Goal: Transaction & Acquisition: Purchase product/service

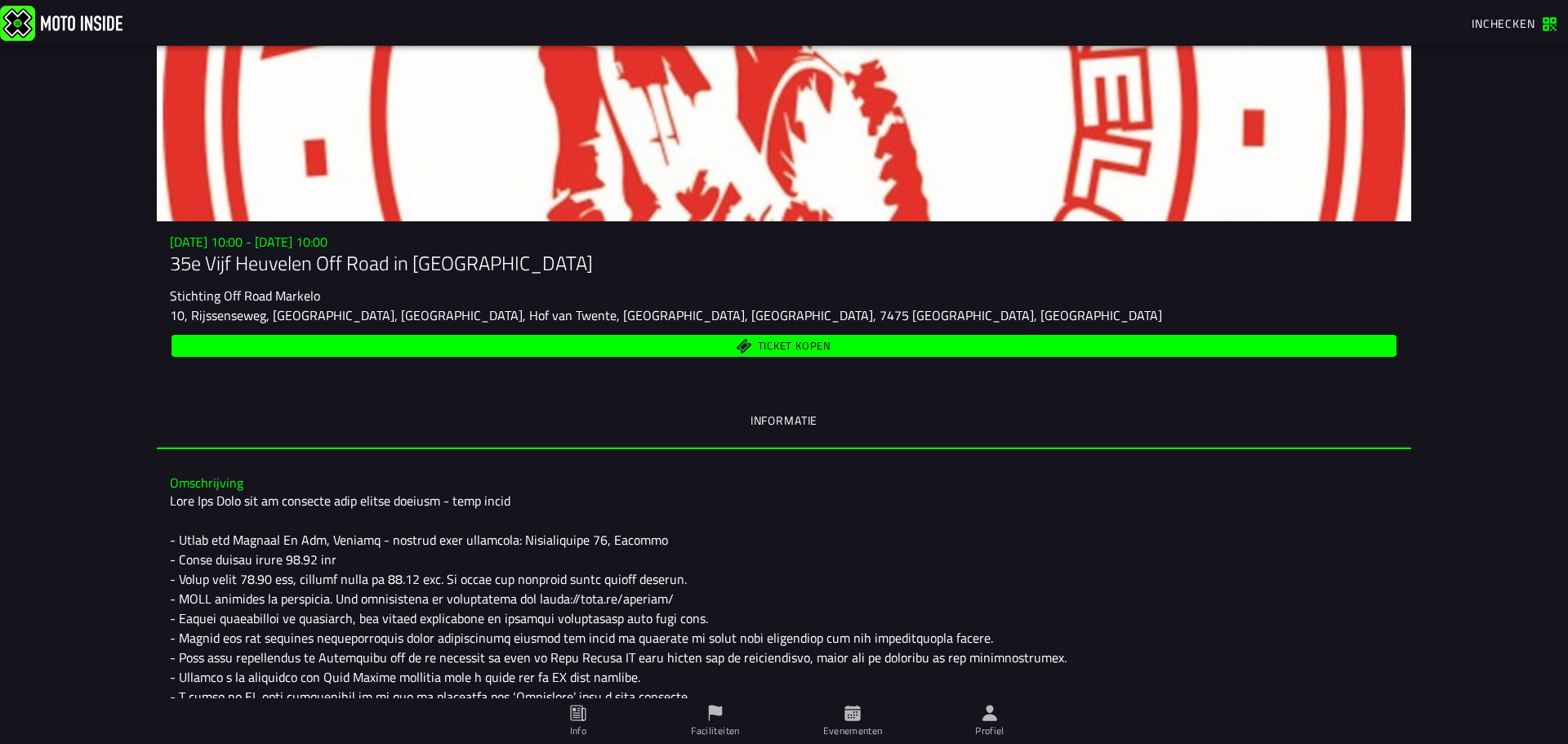
scroll to position [19, 0]
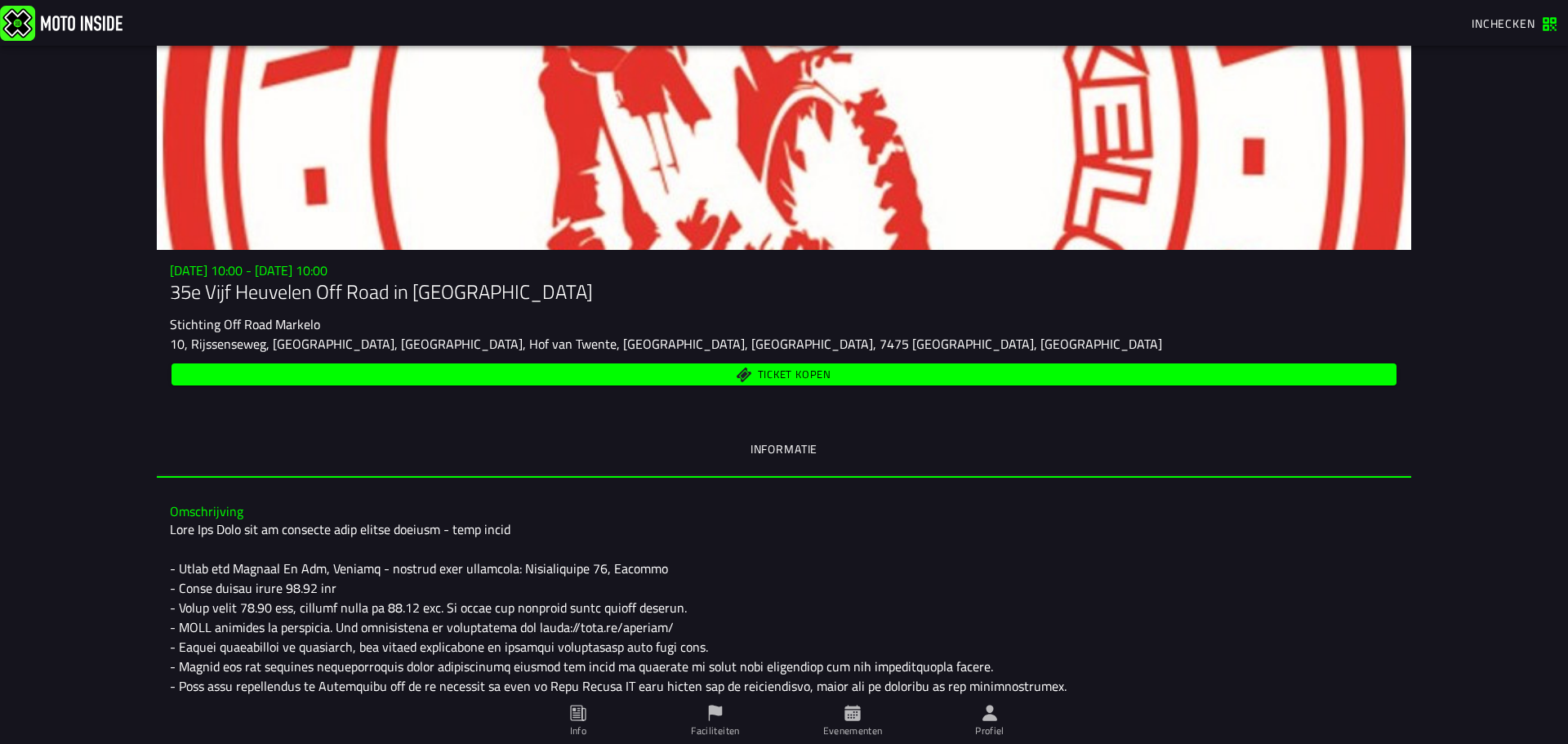
click at [777, 375] on span "Ticket kopen" at bounding box center [795, 375] width 73 height 11
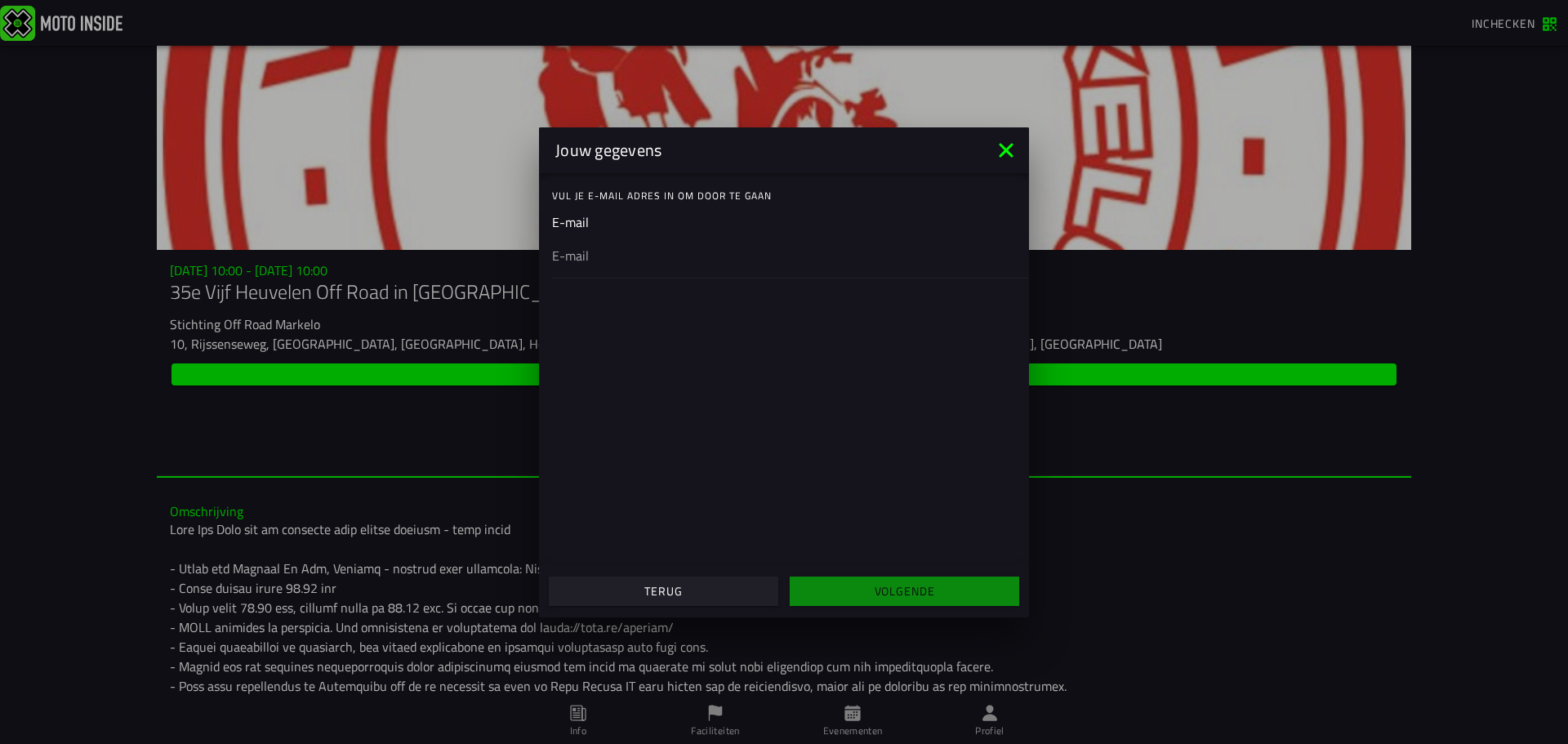
click at [577, 224] on ion-input "E-mail" at bounding box center [784, 245] width 464 height 65
click at [588, 262] on input "email" at bounding box center [784, 255] width 464 height 20
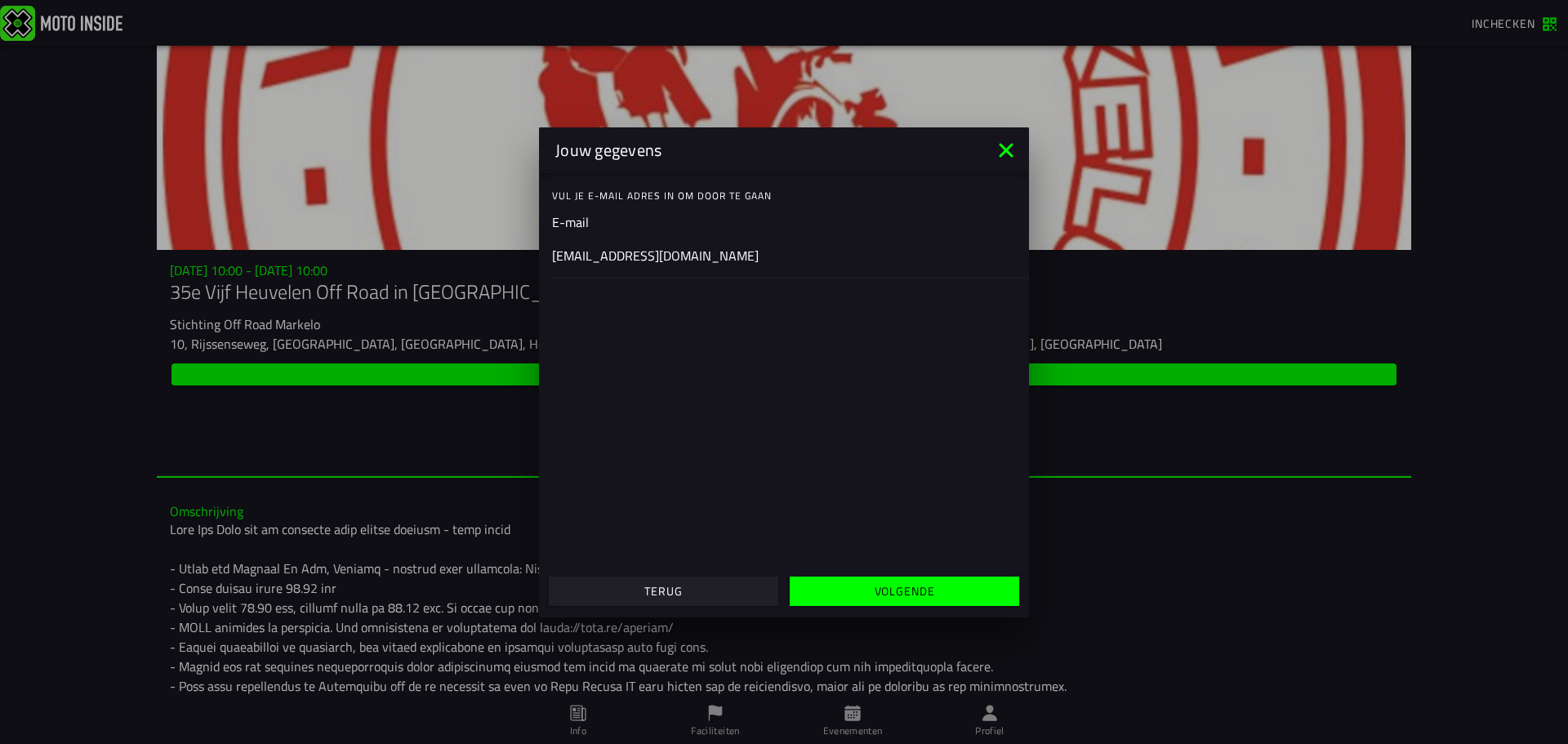
type input "[EMAIL_ADDRESS][DOMAIN_NAME]"
click at [0, 0] on slot "Volgende" at bounding box center [0, 0] width 0 height 0
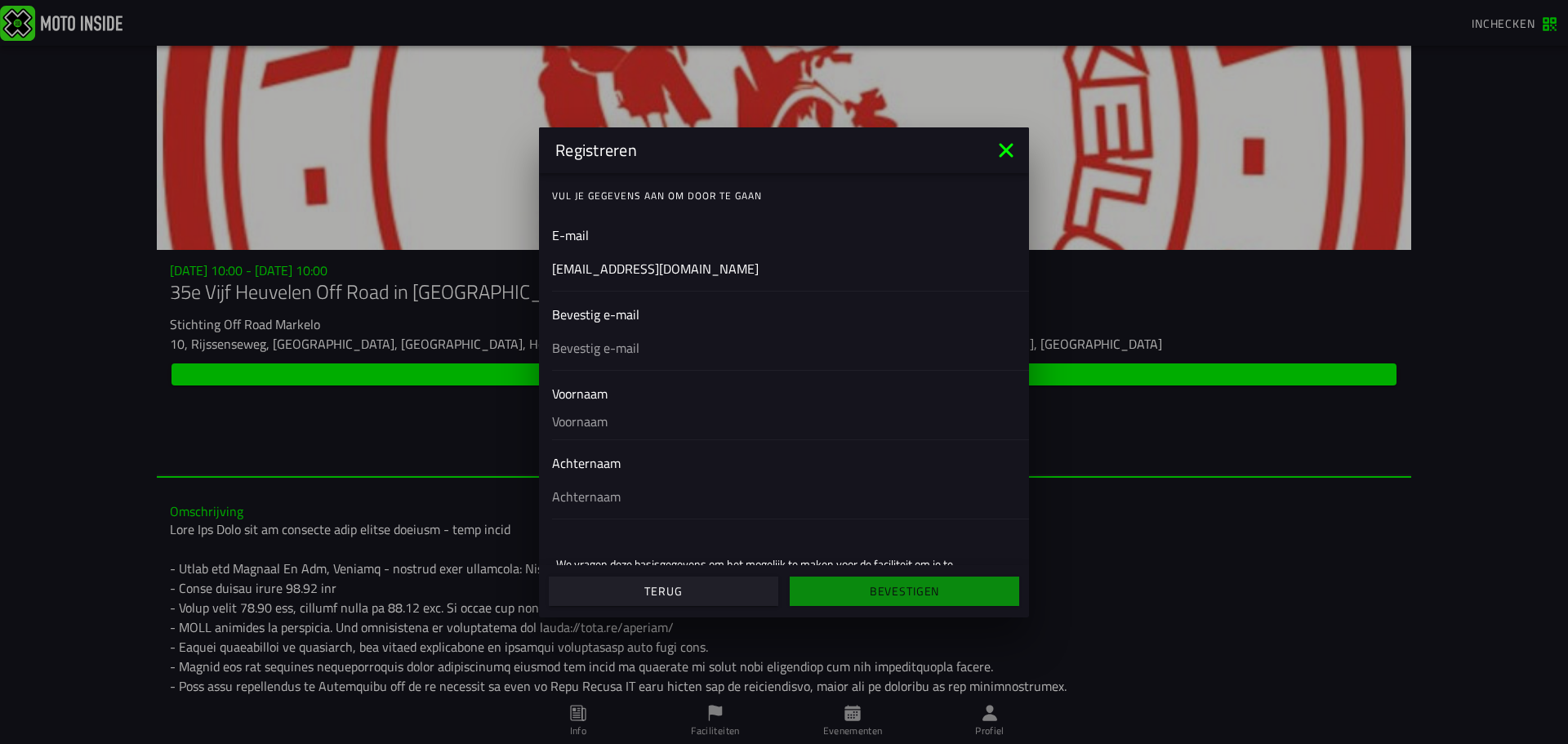
click at [630, 320] on ion-input "Bevestig e-mail" at bounding box center [784, 337] width 464 height 65
click at [606, 356] on input "text" at bounding box center [784, 347] width 464 height 20
type input "[EMAIL_ADDRESS][DOMAIN_NAME]"
type input "Amar"
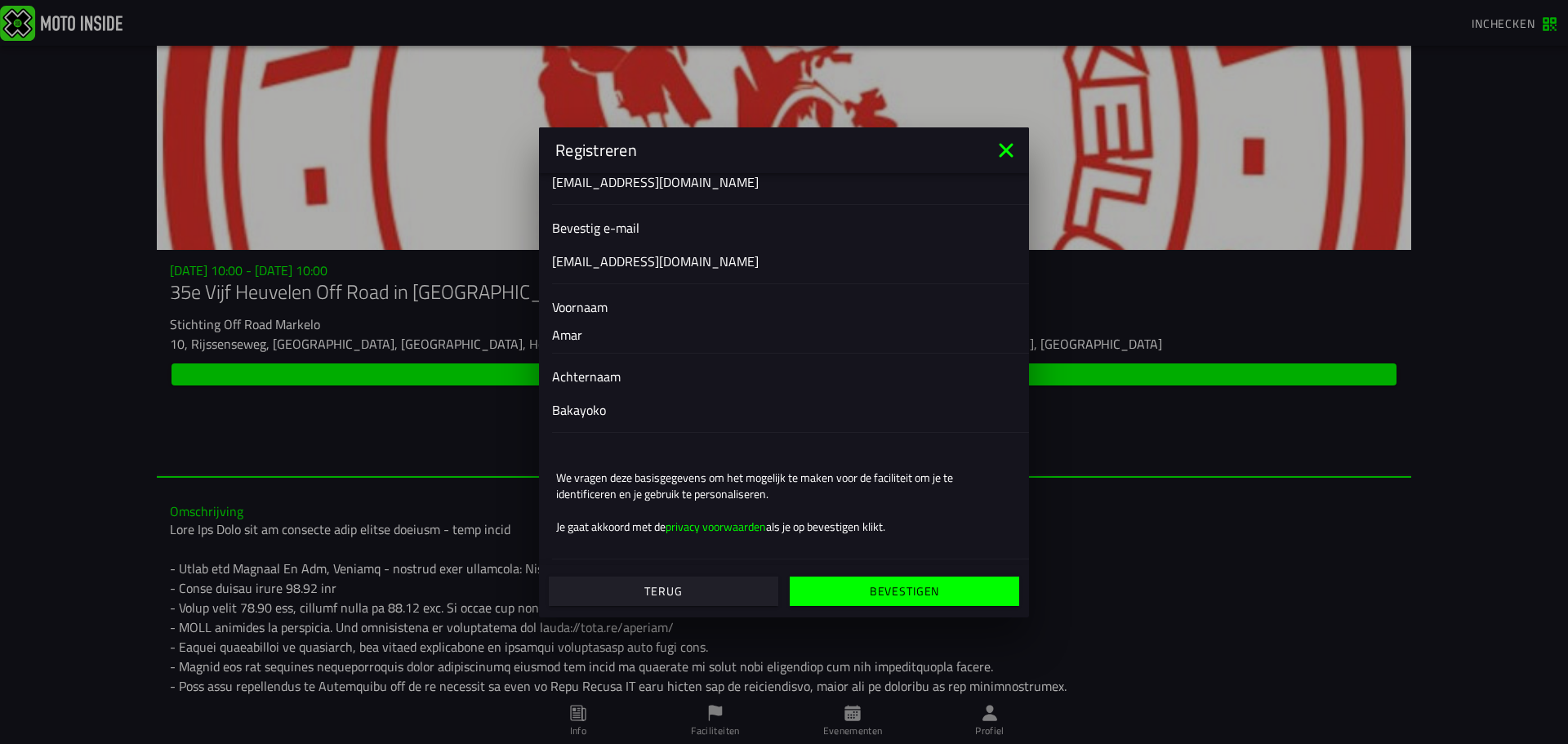
scroll to position [87, 0]
type input "Bakayoko"
click at [0, 0] on slot "Bevestigen" at bounding box center [0, 0] width 0 height 0
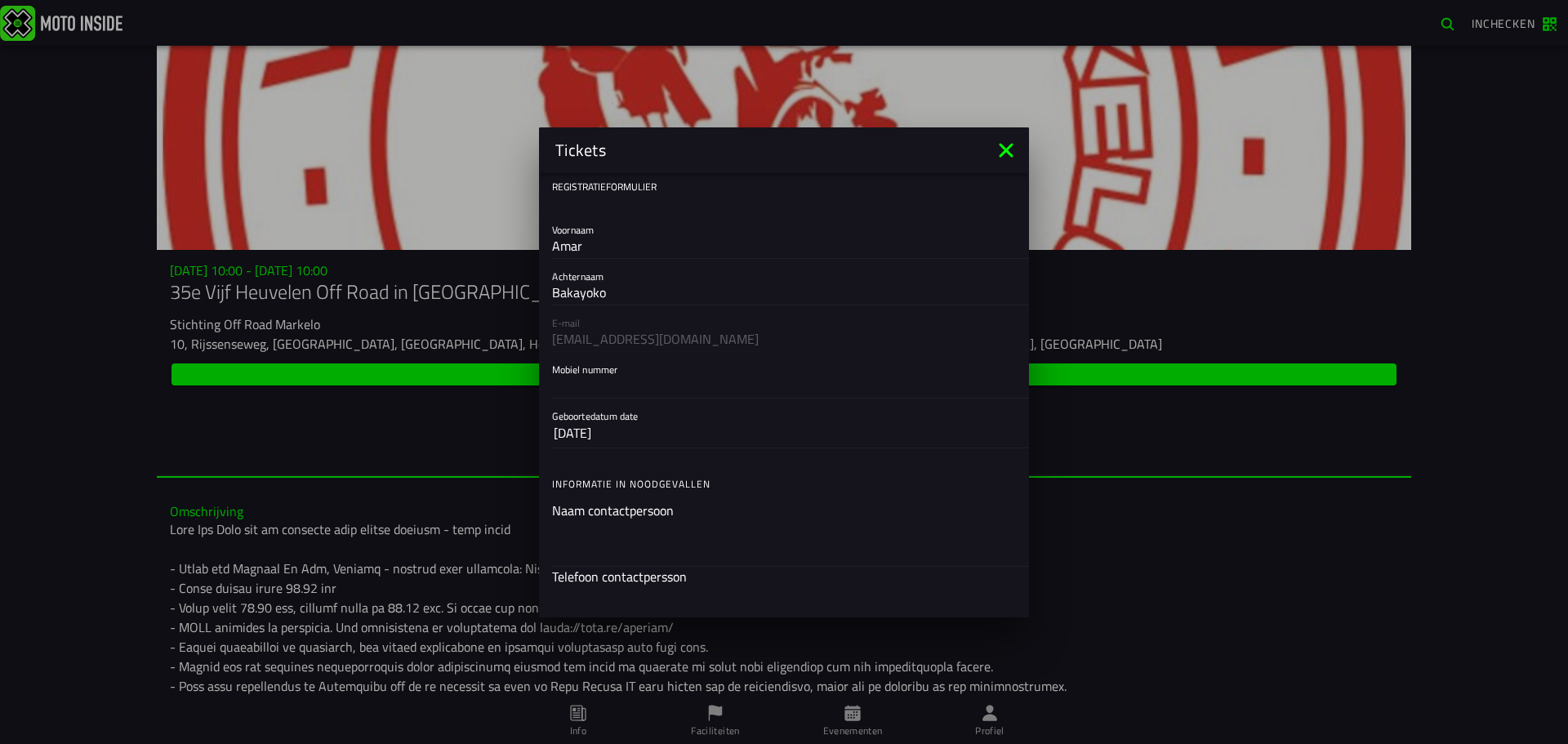
click at [610, 376] on input "Mobiel nummer" at bounding box center [784, 385] width 464 height 20
type input "0614968252"
click at [638, 434] on button "[DATE]" at bounding box center [784, 433] width 460 height 30
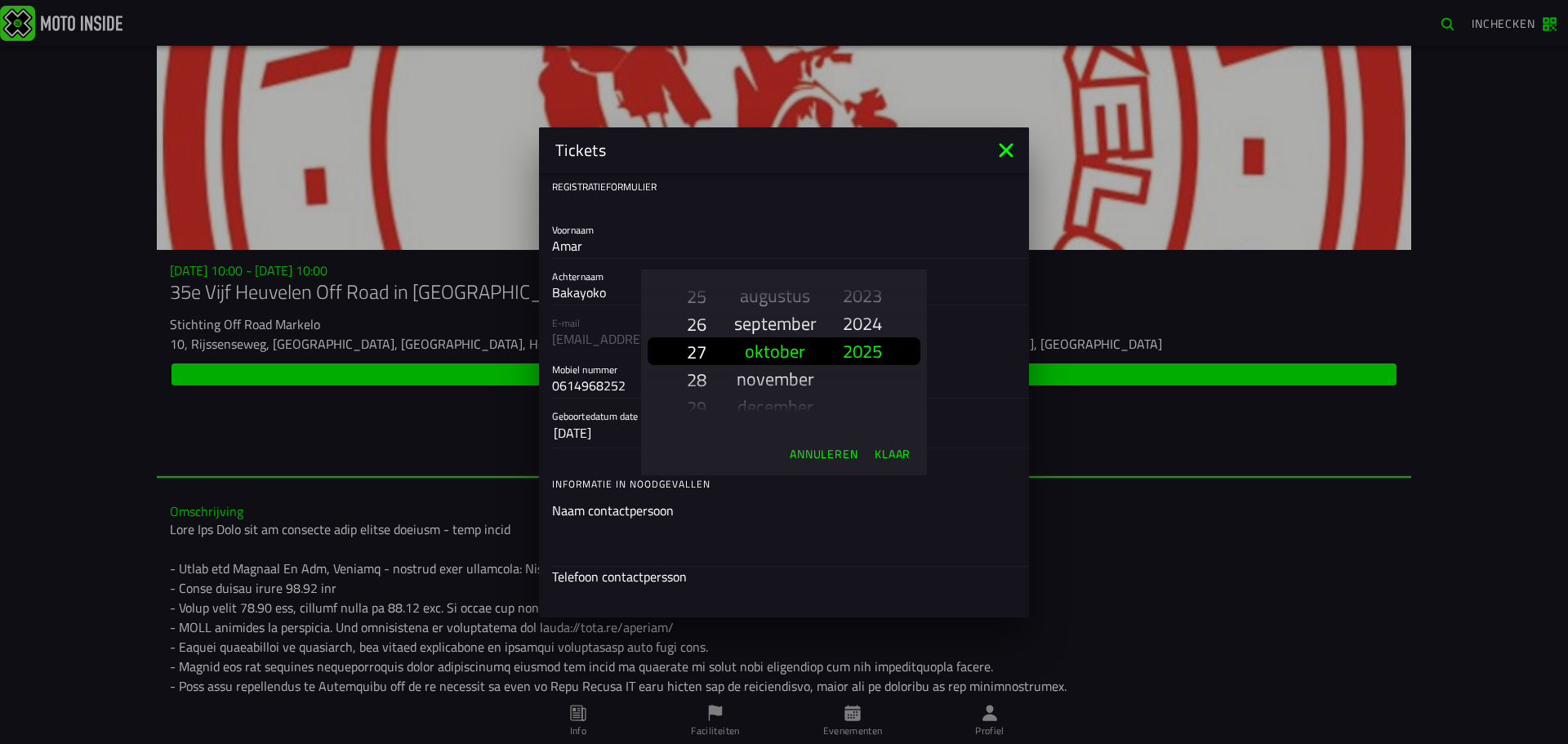
scroll to position [737, 0]
click at [0, 0] on slot "27" at bounding box center [0, 0] width 0 height 0
click at [0, 0] on slot "april" at bounding box center [0, 0] width 0 height 0
click at [0, 0] on slot "1993" at bounding box center [0, 0] width 0 height 0
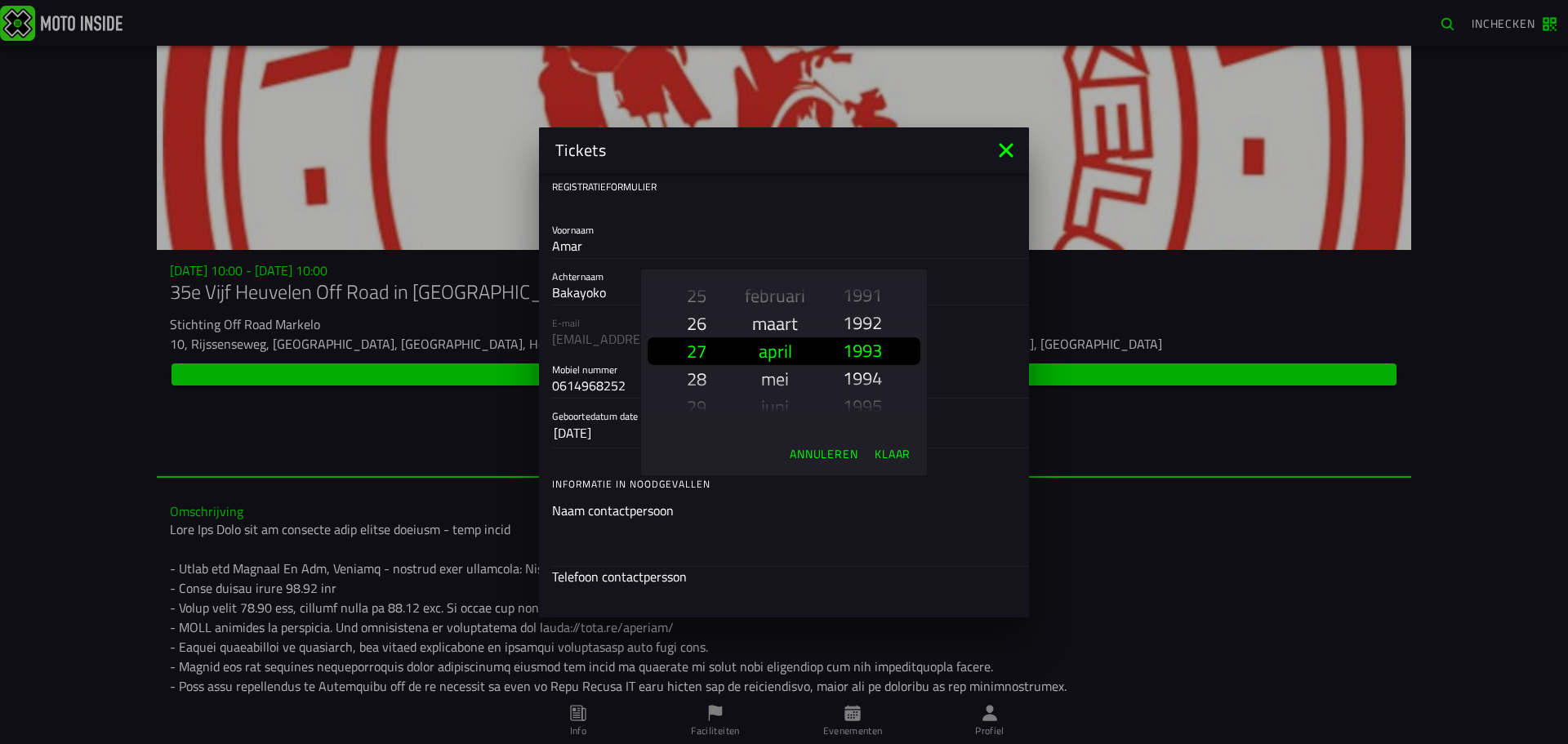
scroll to position [1904, 0]
click at [0, 0] on slot "Klaar" at bounding box center [0, 0] width 0 height 0
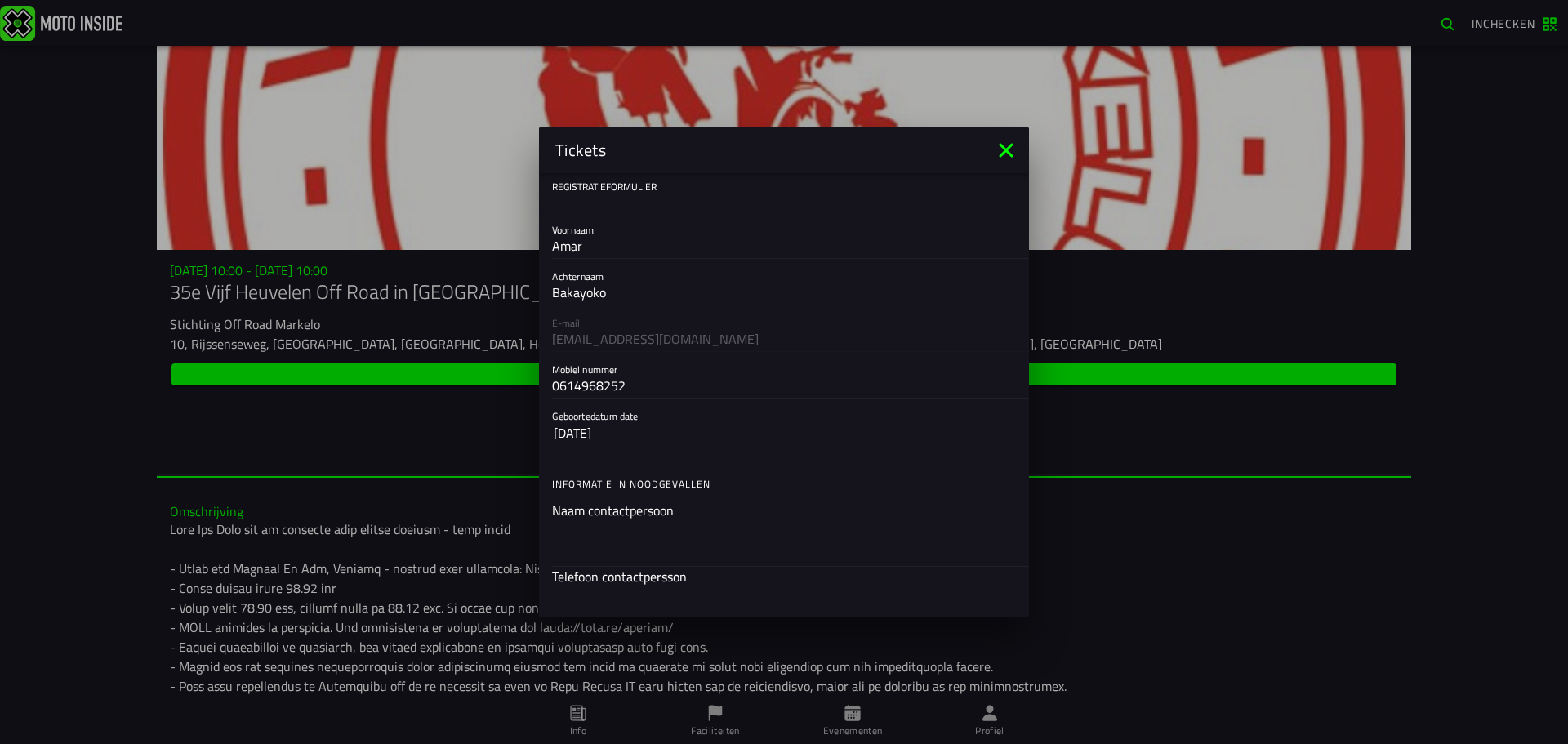
click at [644, 511] on ion-input "Naam contactpersoon" at bounding box center [784, 533] width 464 height 65
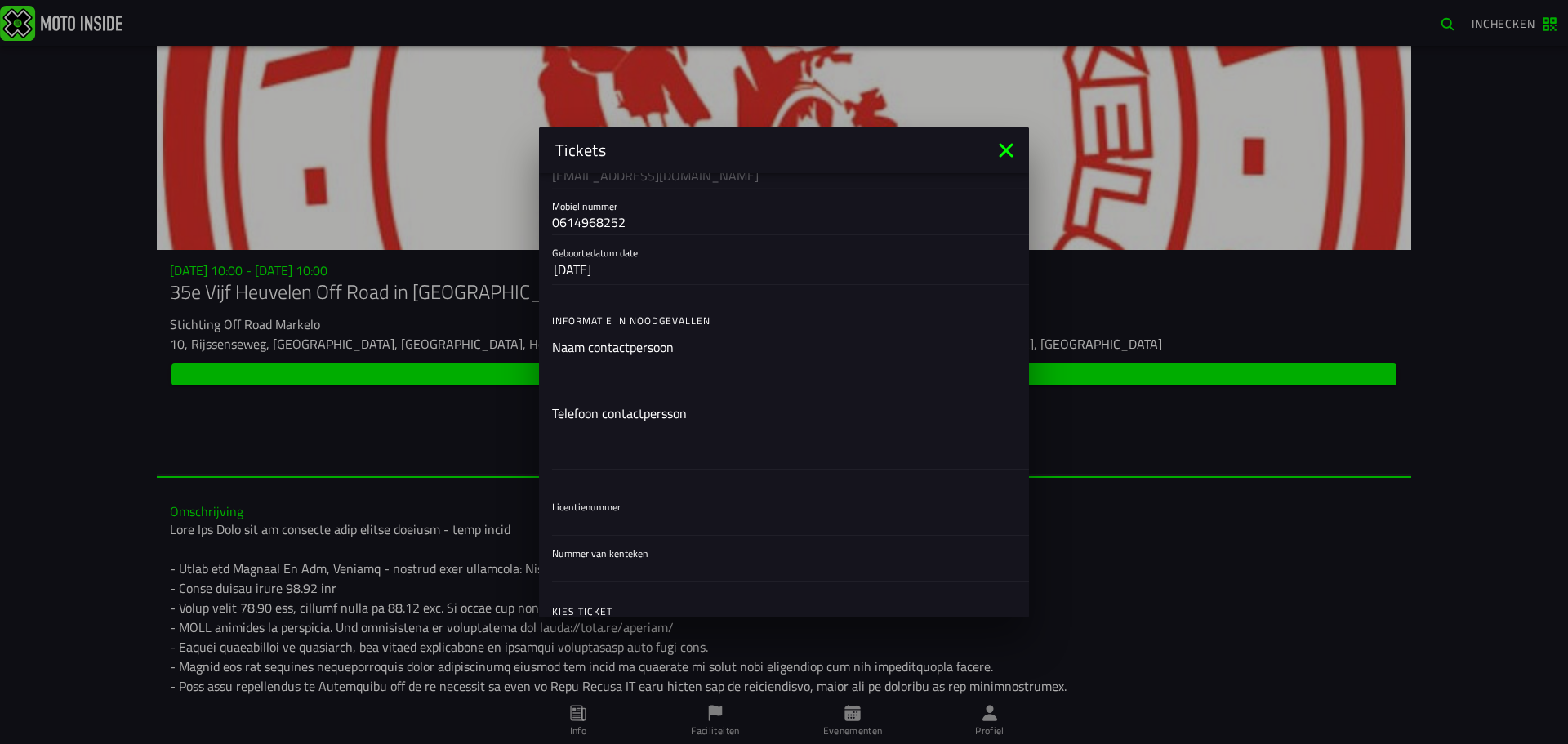
click at [583, 357] on div at bounding box center [784, 380] width 464 height 46
click at [583, 370] on input "text" at bounding box center [784, 380] width 464 height 20
type input "[PERSON_NAME]"
type input "0650977174"
click at [617, 512] on input "Licentienummer" at bounding box center [784, 521] width 464 height 20
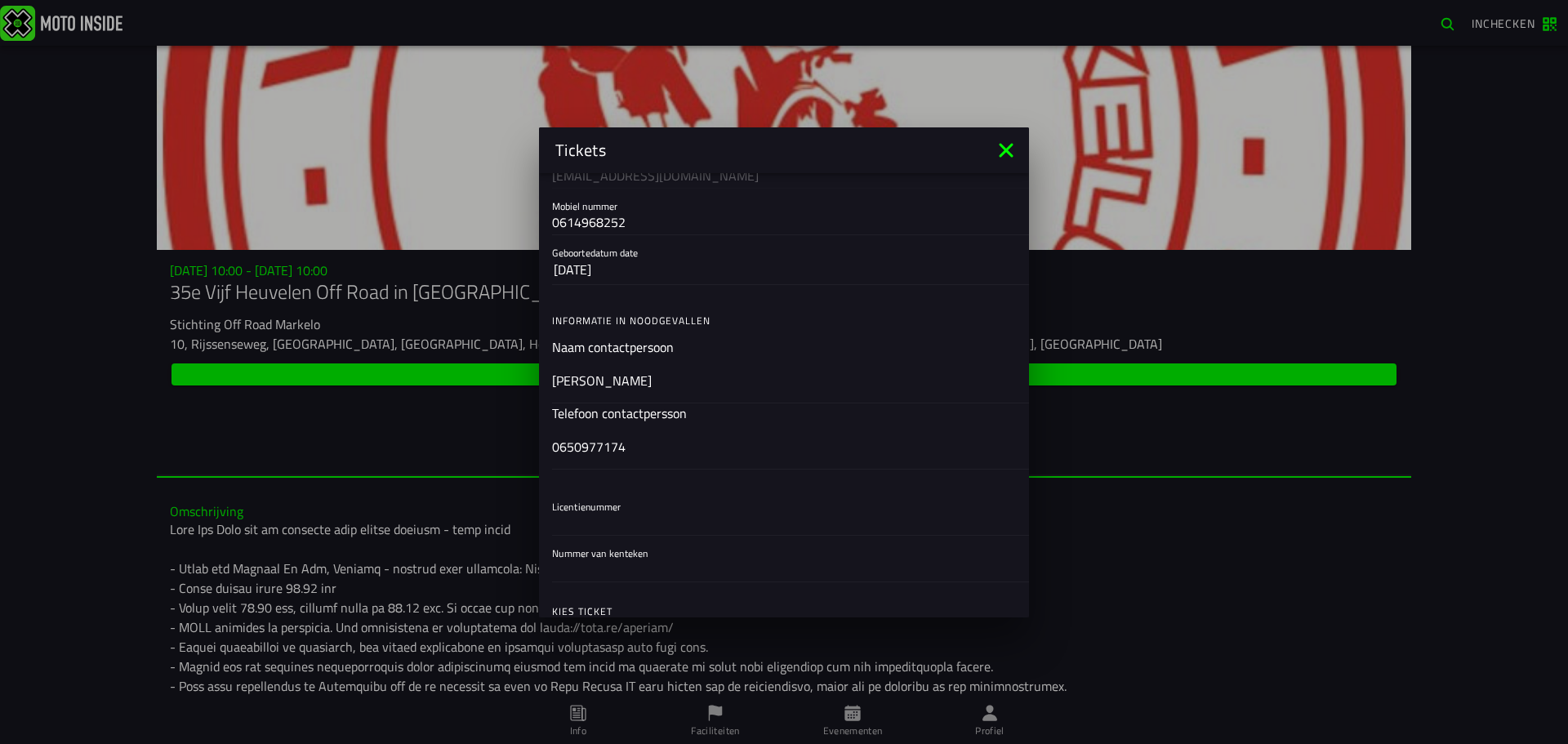
scroll to position [245, 0]
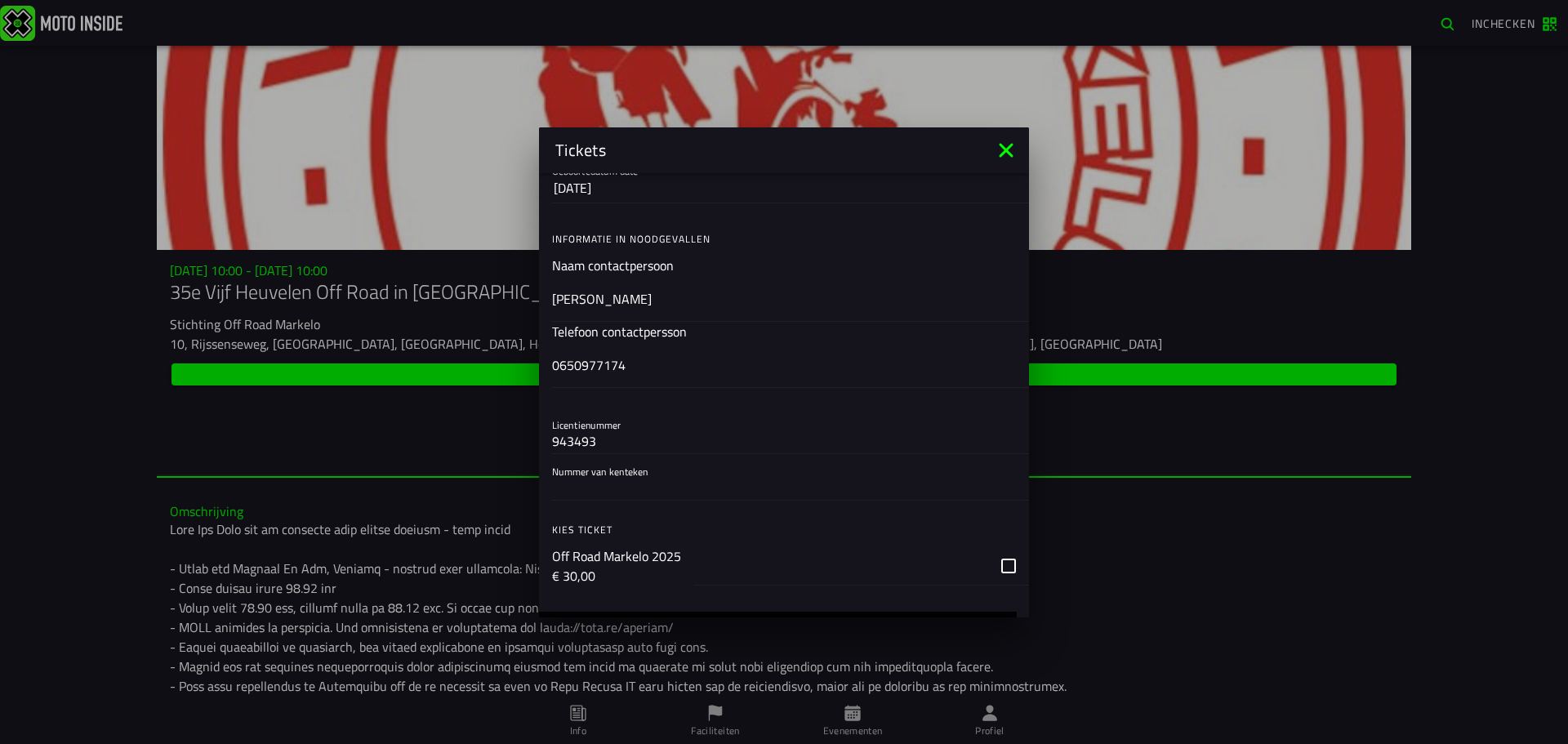
type input "943493"
click at [693, 484] on input "Nummer van kenteken" at bounding box center [784, 487] width 464 height 20
drag, startPoint x: 613, startPoint y: 431, endPoint x: 446, endPoint y: 469, distance: 171.3
click at [446, 469] on ion-modal "Tickets Registratieformulier Voornaam [PERSON_NAME] Bakayoko E-mail [EMAIL_ADDR…" at bounding box center [784, 372] width 1568 height 744
